Goal: Find specific page/section: Find specific page/section

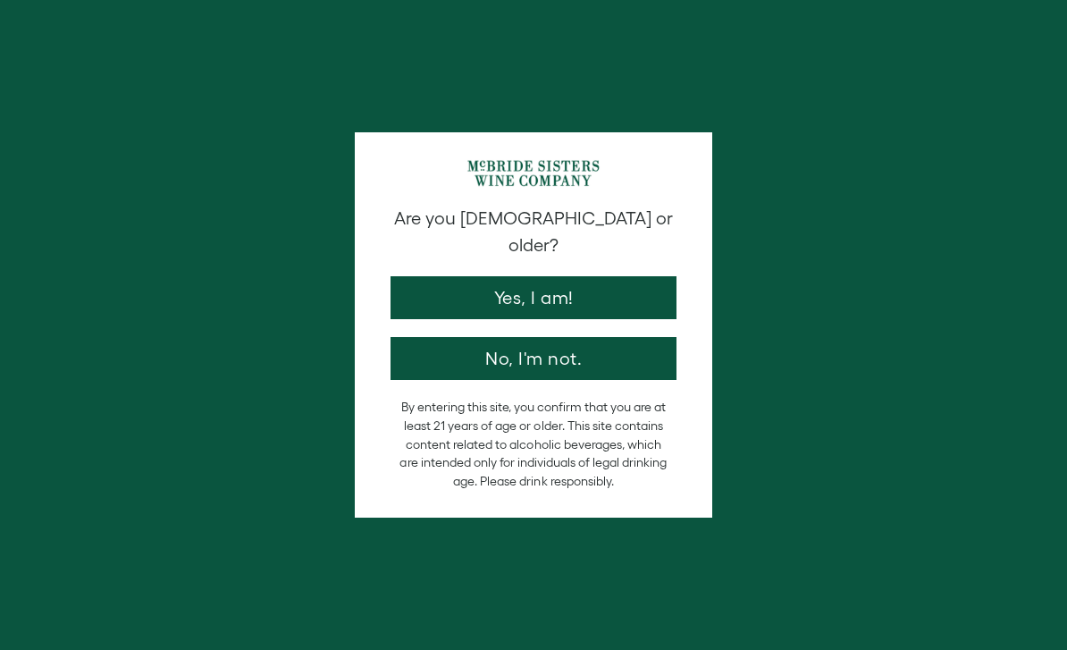
click at [466, 286] on button "Yes, I am!" at bounding box center [533, 297] width 286 height 43
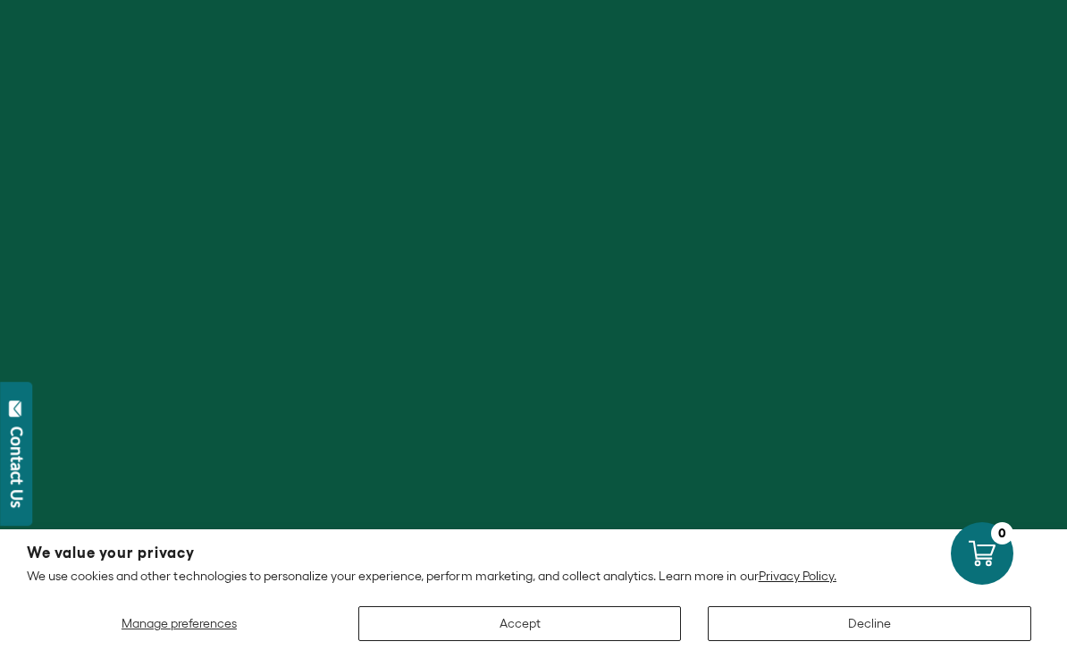
click at [443, 273] on div at bounding box center [533, 325] width 1067 height 650
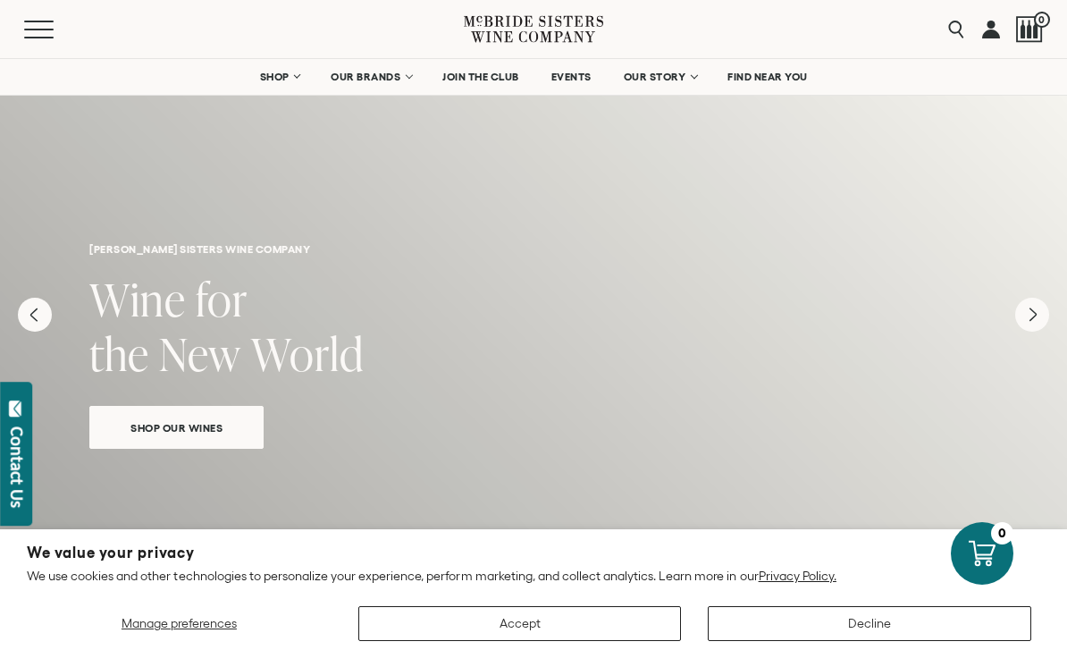
click at [776, 76] on span "FIND NEAR YOU" at bounding box center [767, 77] width 80 height 13
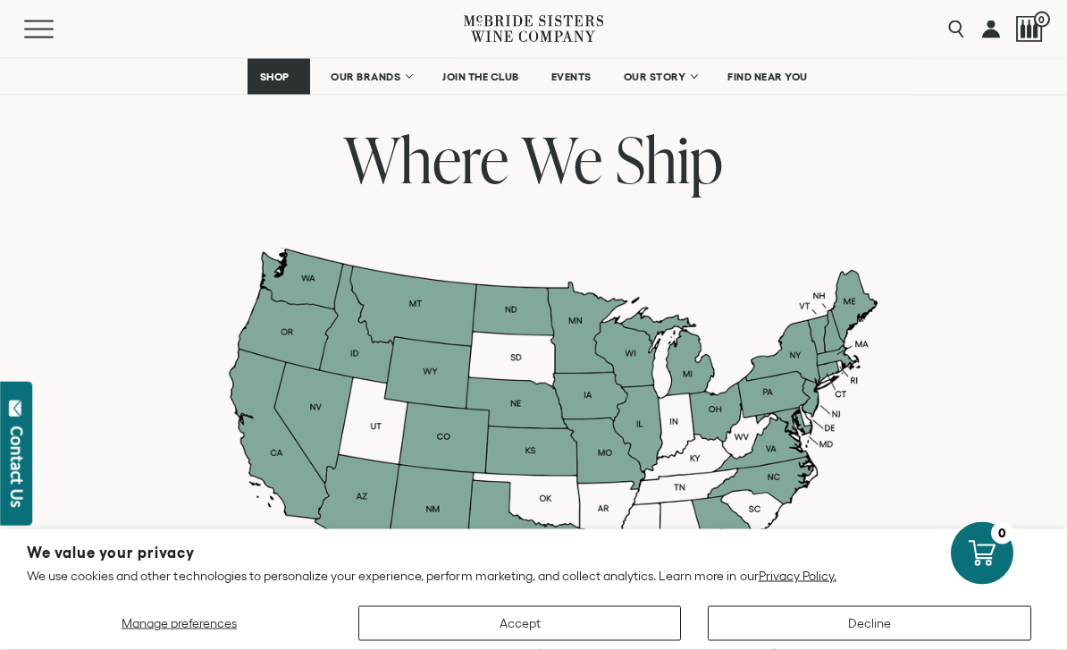
scroll to position [1534, 0]
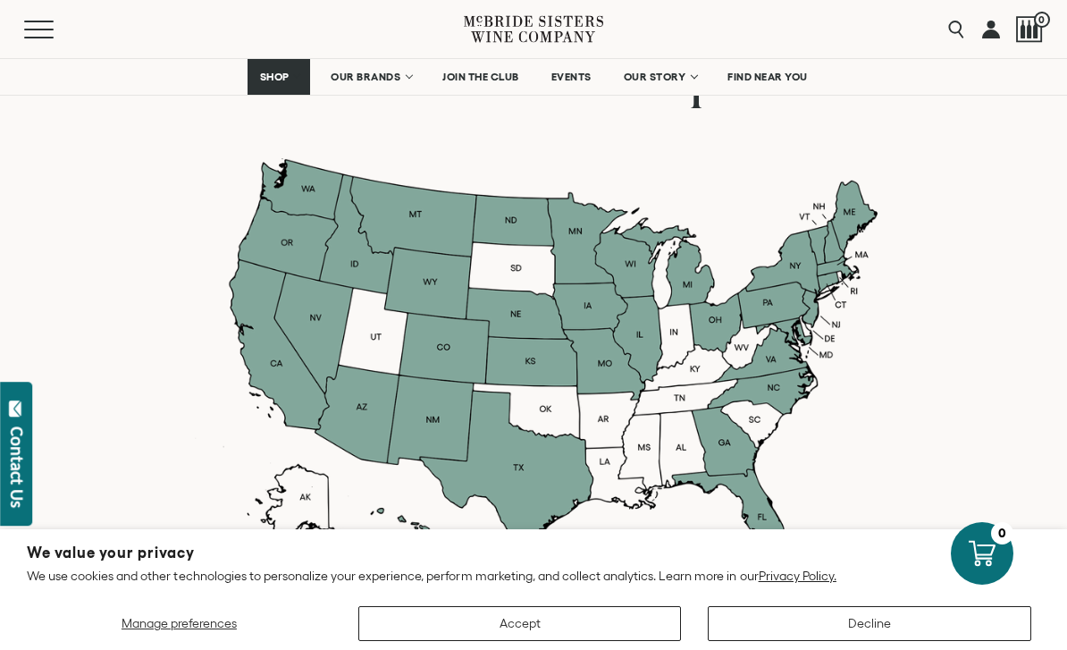
click at [759, 411] on div at bounding box center [533, 361] width 688 height 407
click at [769, 519] on div at bounding box center [533, 361] width 688 height 407
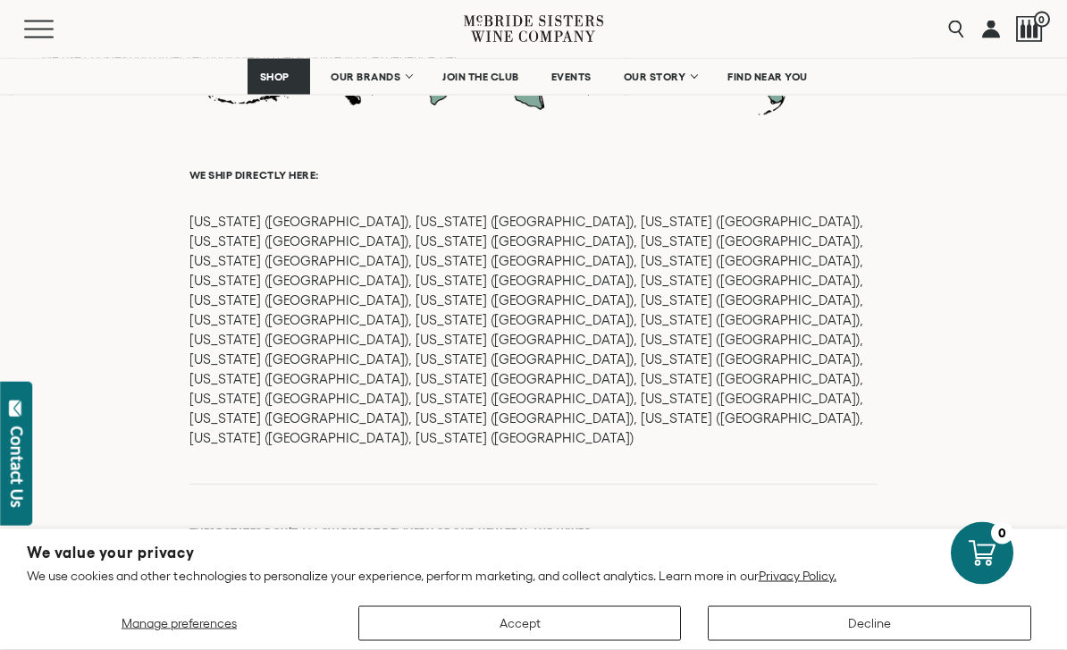
scroll to position [2320, 0]
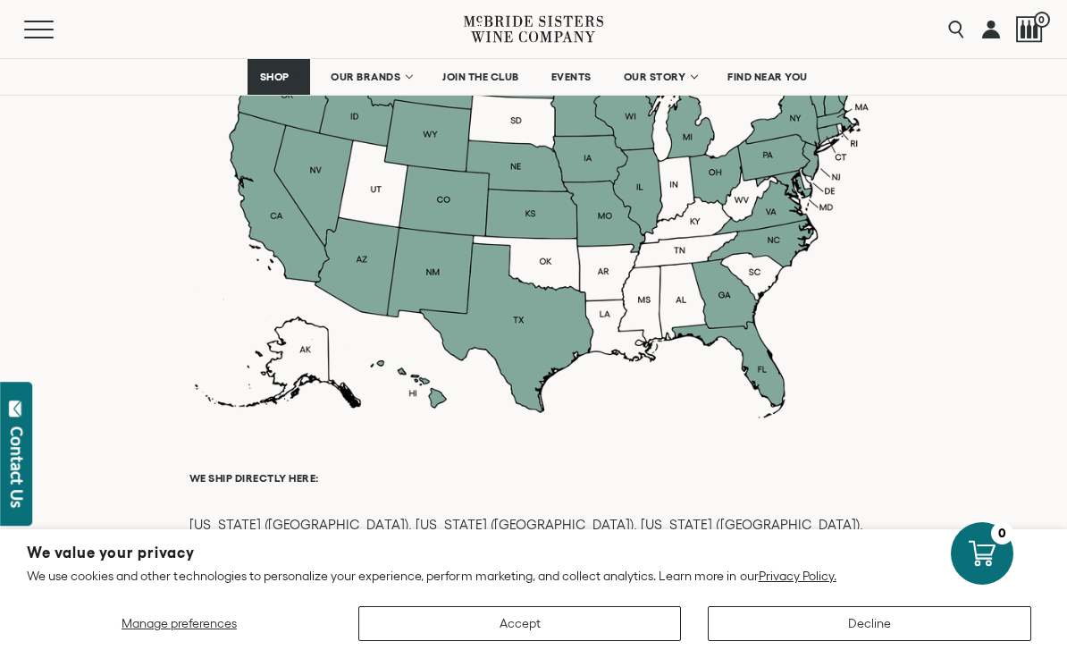
scroll to position [1549, 0]
